Goal: Task Accomplishment & Management: Manage account settings

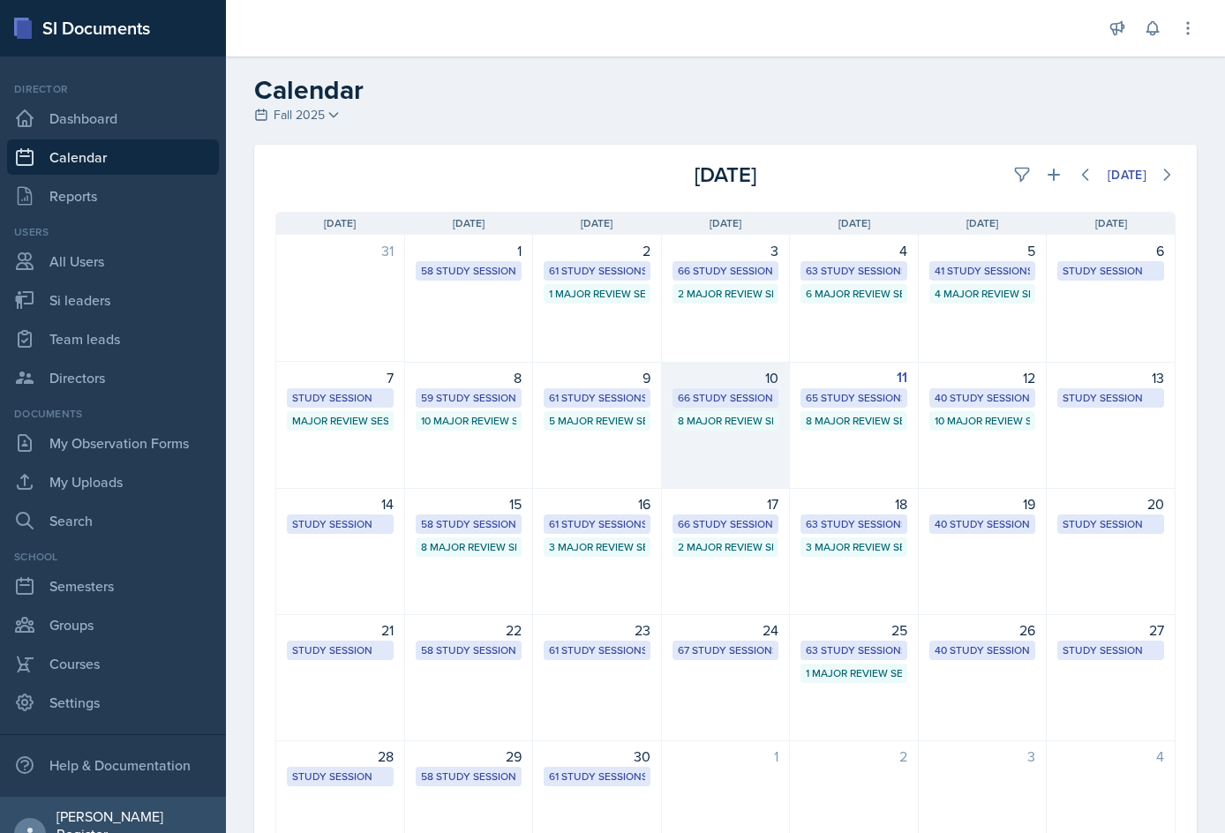
click at [754, 385] on div "10" at bounding box center [726, 377] width 107 height 21
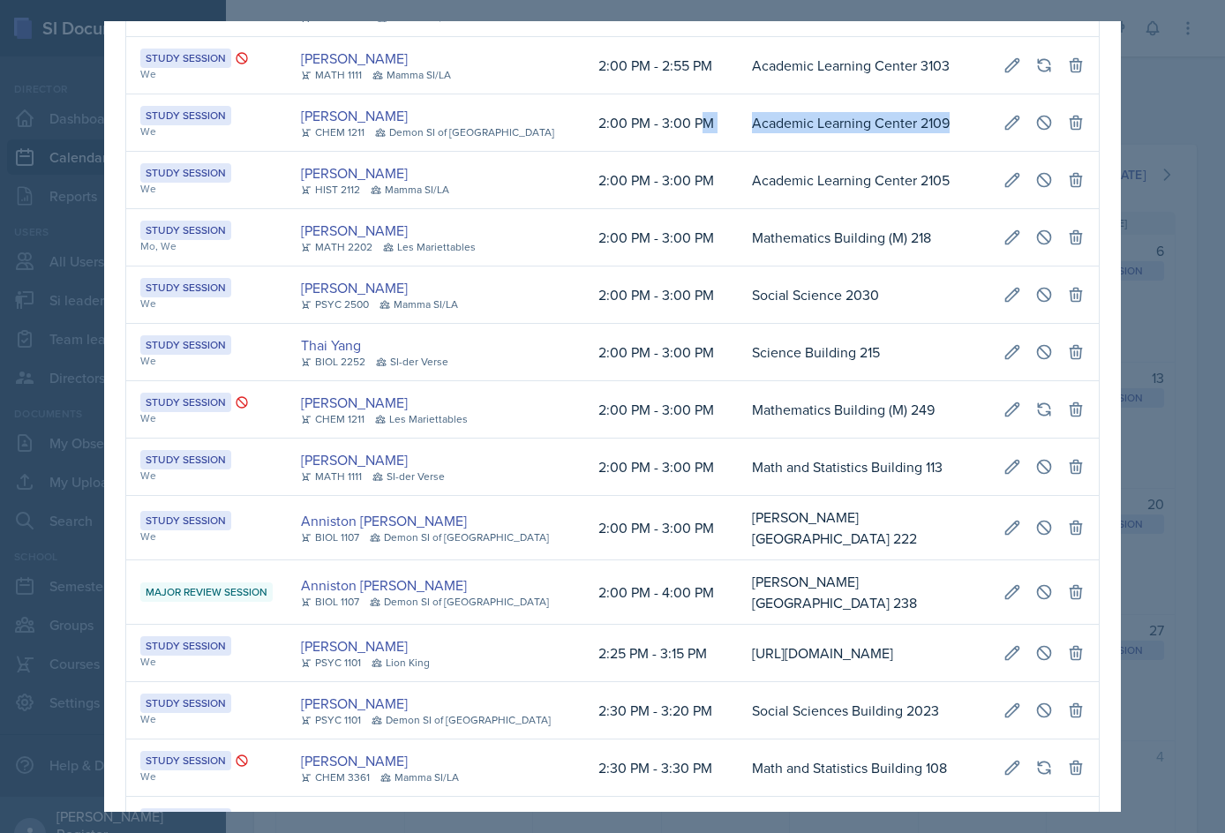
scroll to position [0, 398]
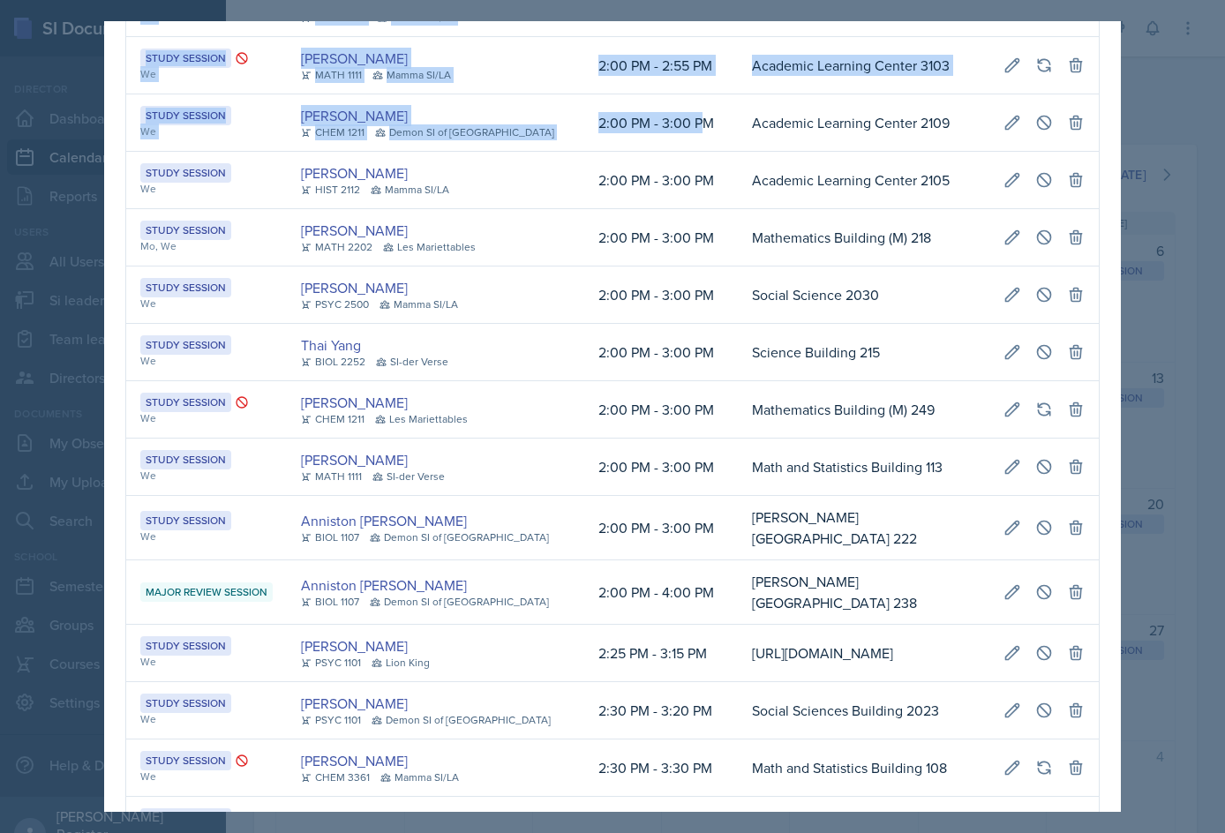
drag, startPoint x: 671, startPoint y: 153, endPoint x: 1089, endPoint y: 150, distance: 418.4
click at [1037, 132] on icon at bounding box center [1044, 123] width 18 height 18
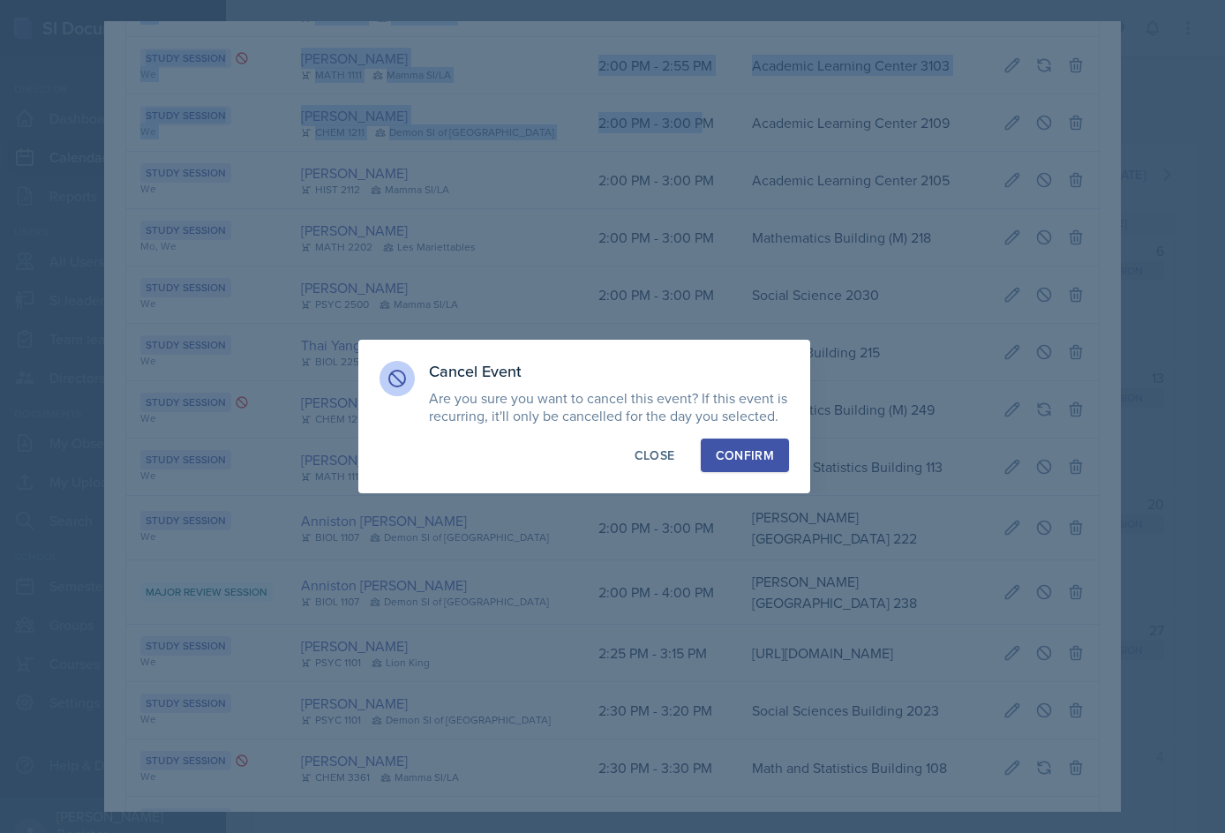
click at [764, 465] on button "Confirm" at bounding box center [745, 456] width 88 height 34
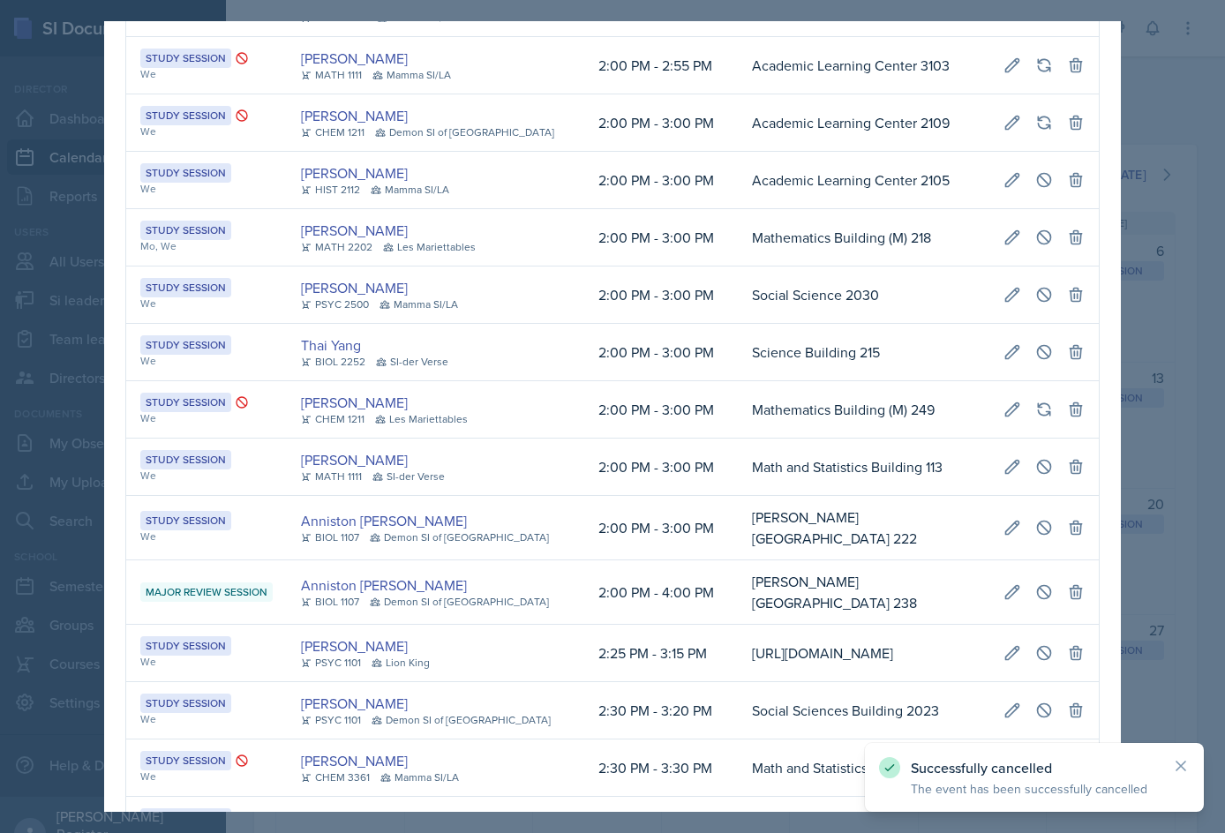
click at [1141, 71] on div at bounding box center [612, 416] width 1225 height 833
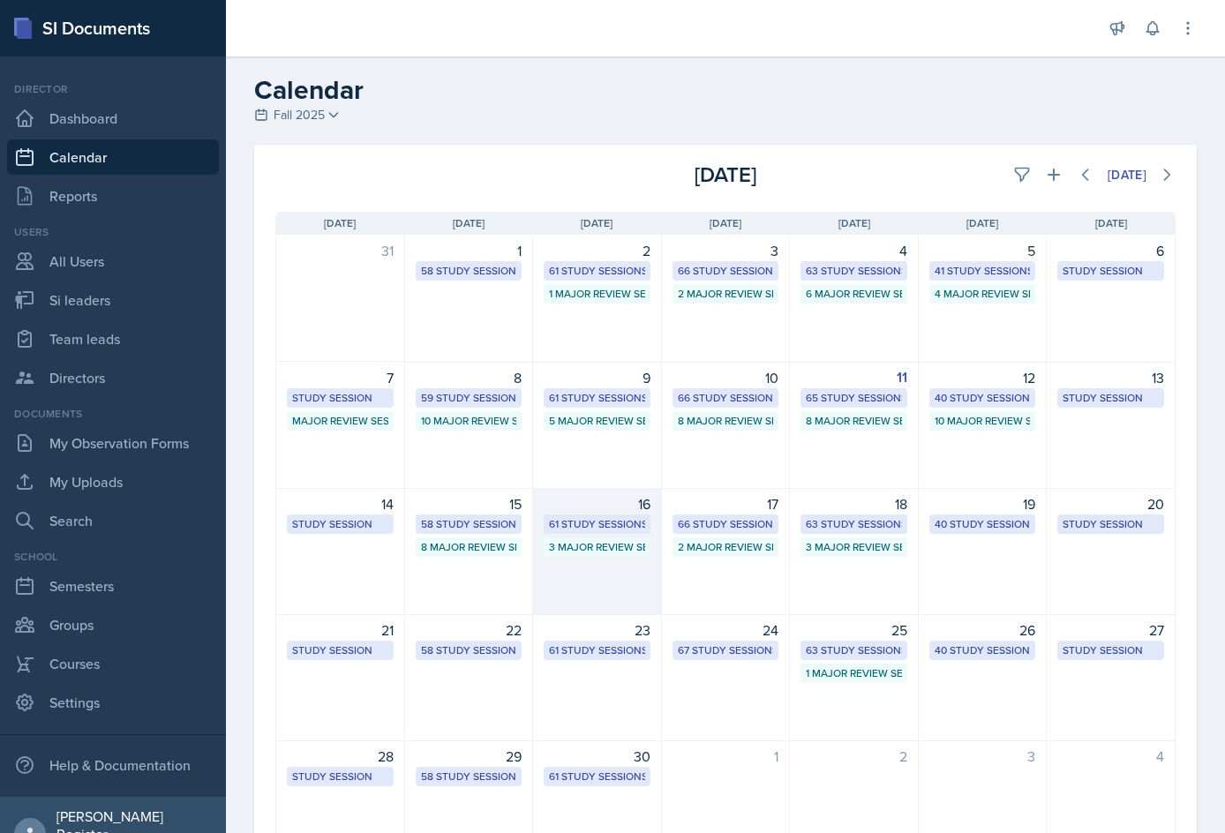
click at [606, 516] on div "61 Study Sessions" at bounding box center [597, 524] width 107 height 19
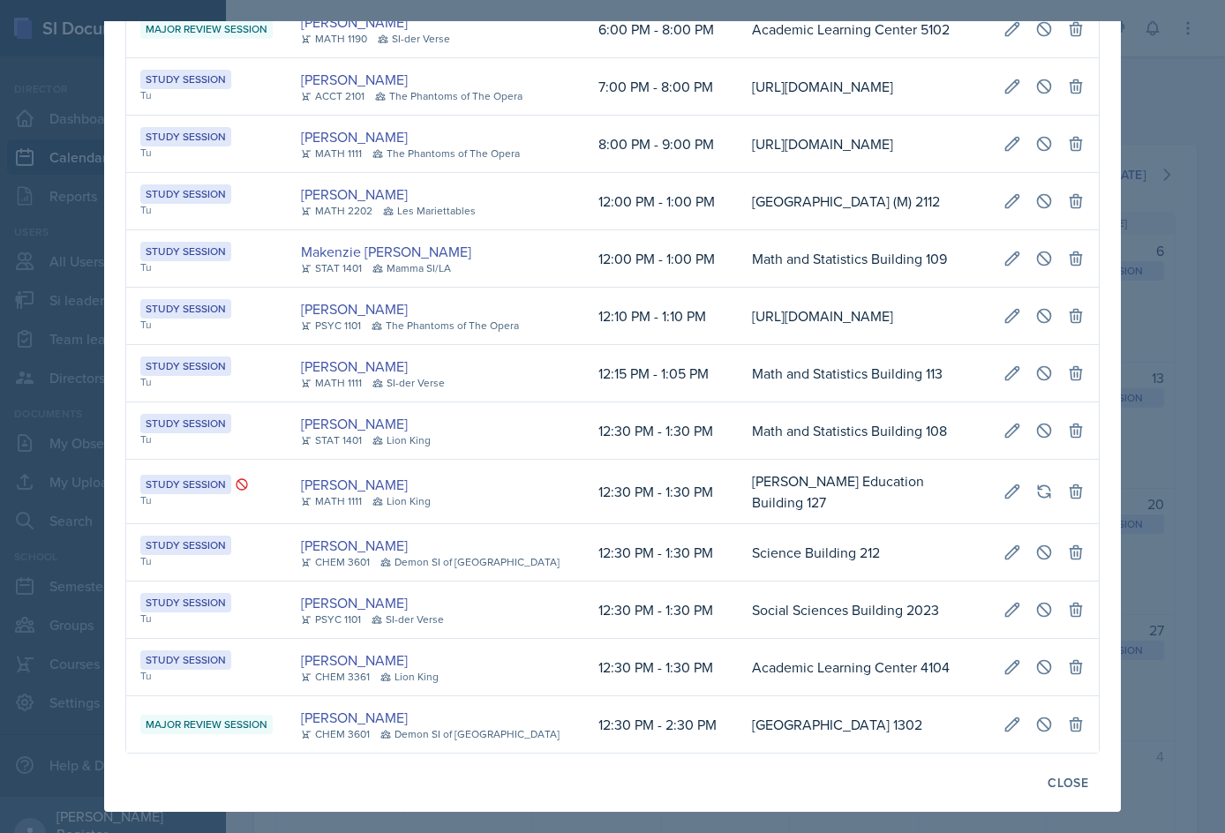
scroll to position [0, 401]
click at [1036, 433] on icon at bounding box center [1044, 431] width 18 height 18
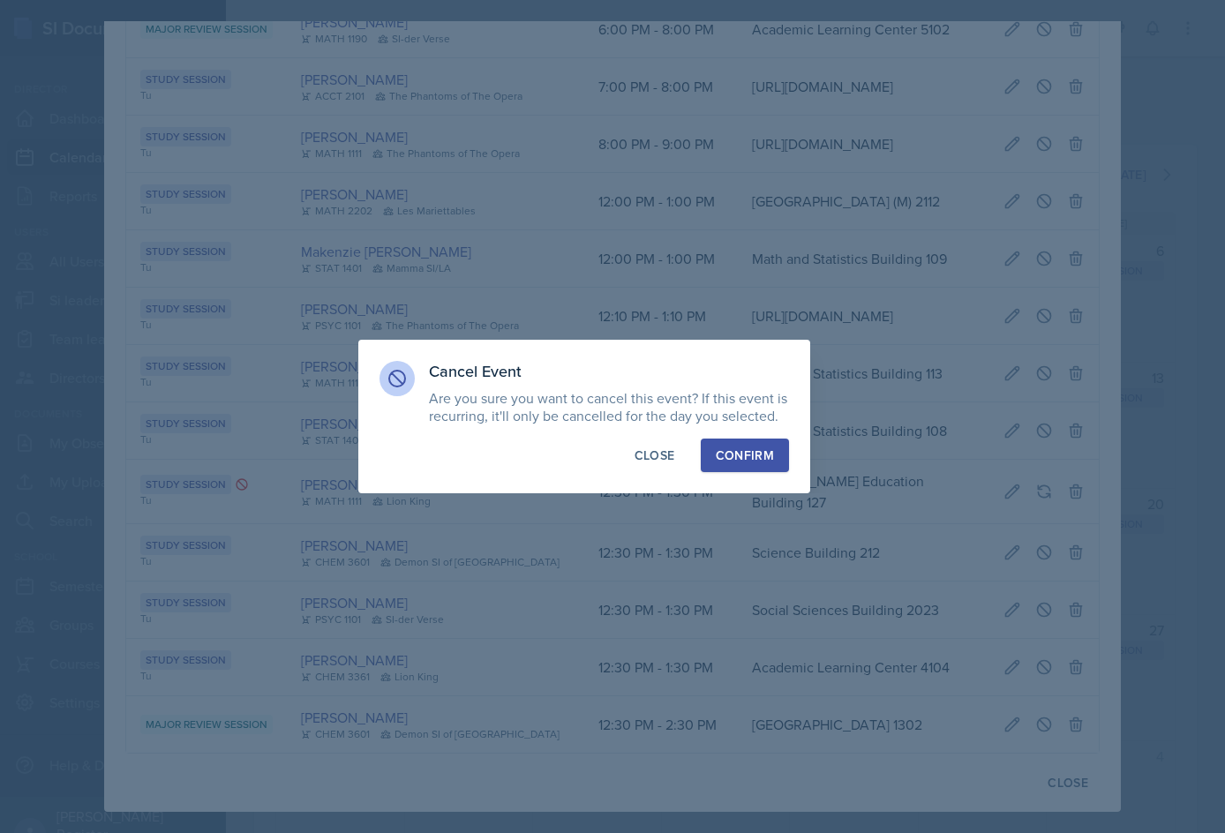
click at [766, 449] on div "Confirm" at bounding box center [745, 456] width 58 height 18
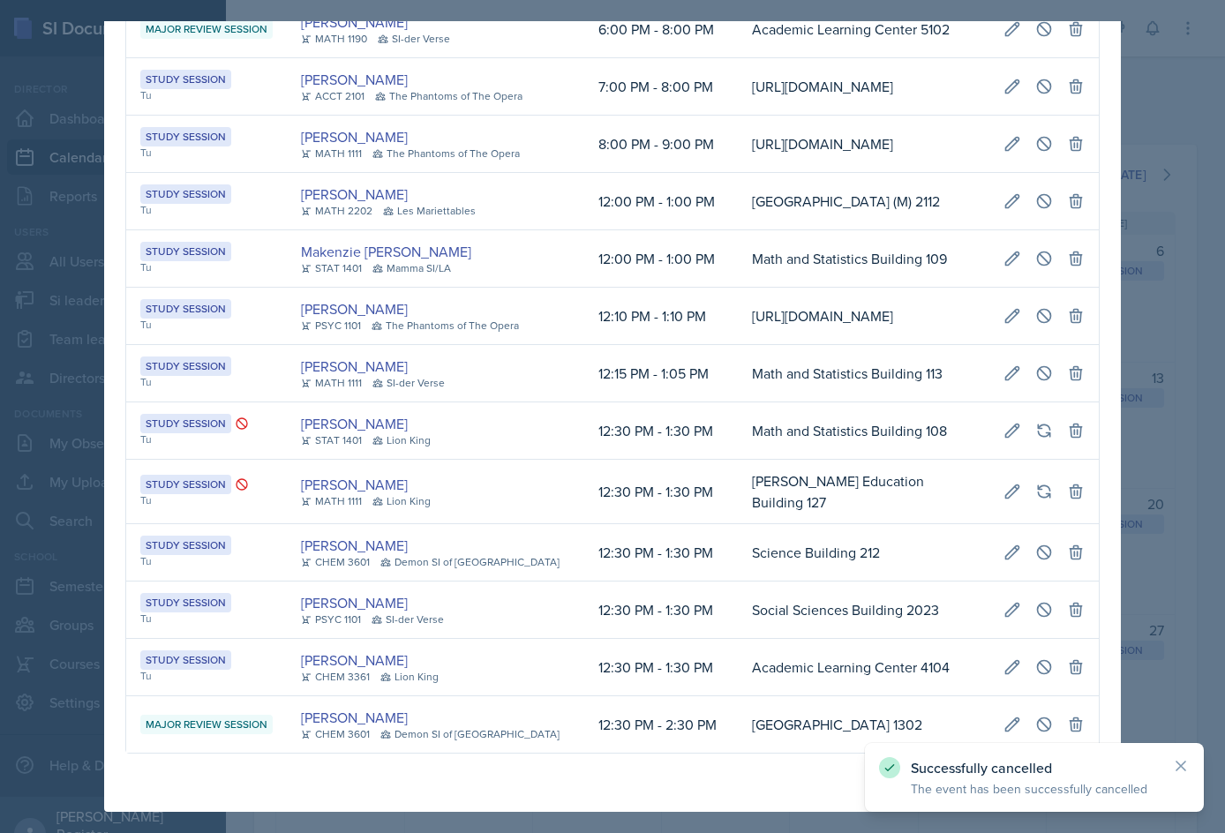
click at [1183, 380] on div at bounding box center [612, 416] width 1225 height 833
